Goal: Find specific page/section: Find specific page/section

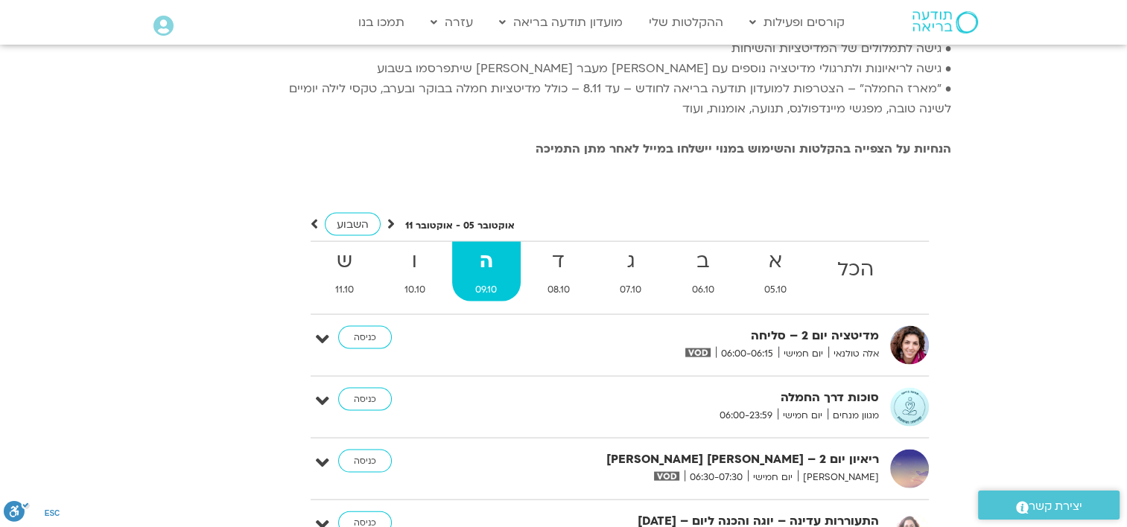
scroll to position [3035, 0]
click at [359, 390] on link "כניסה" at bounding box center [365, 402] width 54 height 24
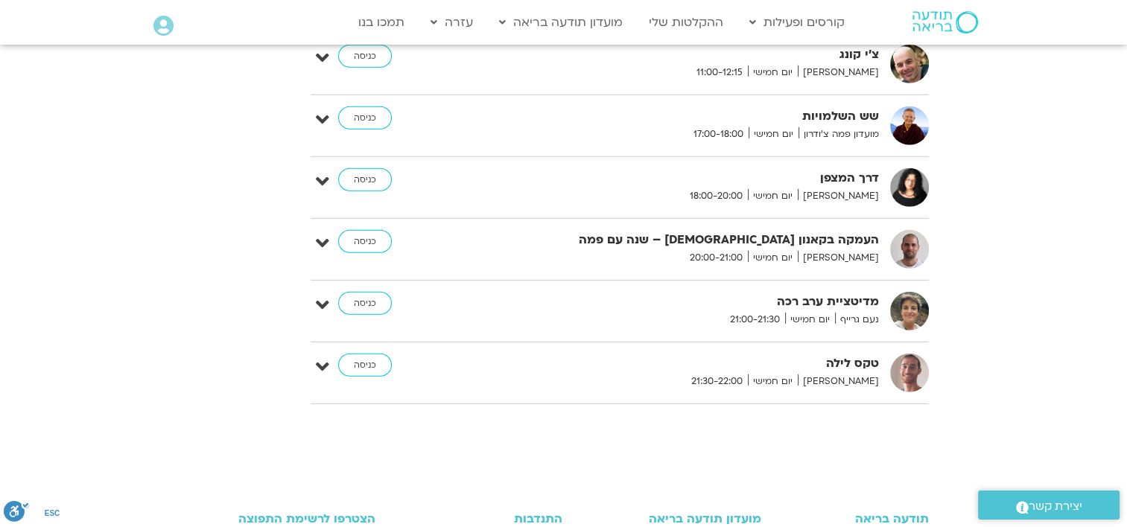
scroll to position [4301, 0]
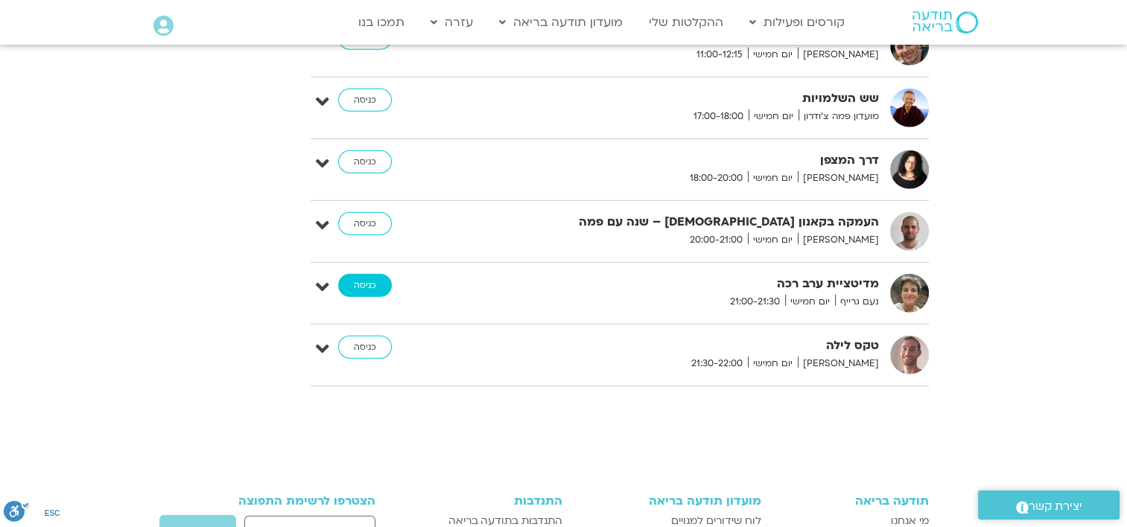
click at [372, 274] on link "כניסה" at bounding box center [365, 286] width 54 height 24
